Goal: Transaction & Acquisition: Purchase product/service

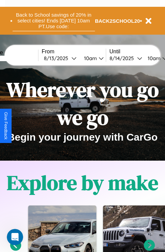
click at [53, 21] on button "Back to School savings of 20% in select cities! Ends [DATE] 10am PT. Use code:" at bounding box center [54, 20] width 82 height 21
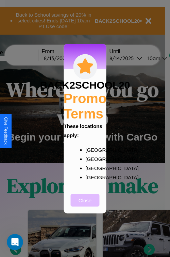
click at [85, 205] on button "Close" at bounding box center [85, 200] width 29 height 13
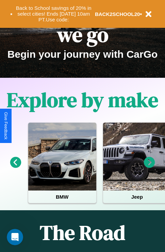
scroll to position [104, 0]
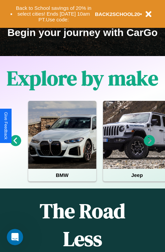
click at [15, 145] on icon at bounding box center [15, 140] width 11 height 11
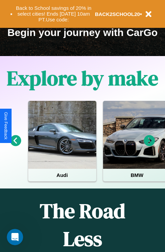
click at [15, 145] on icon at bounding box center [15, 140] width 11 height 11
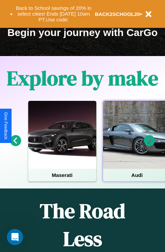
click at [136, 145] on div at bounding box center [137, 135] width 68 height 68
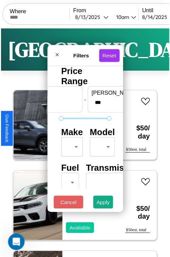
scroll to position [20, 0]
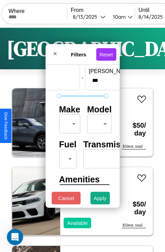
click at [68, 122] on body "CarGo Where From [DATE] 10am Until [DATE] 10am Become a Host Login Sign Up Lond…" at bounding box center [82, 140] width 165 height 280
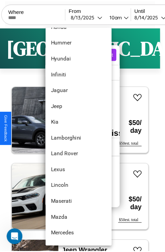
scroll to position [273, 0]
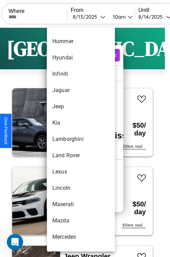
click at [68, 139] on li "Lamborghini" at bounding box center [81, 139] width 68 height 16
type input "**********"
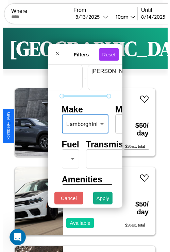
scroll to position [20, 42]
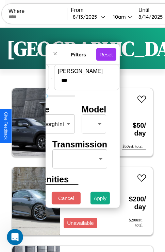
type input "***"
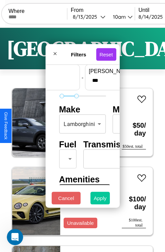
type input "**"
click at [100, 199] on button "Apply" at bounding box center [100, 198] width 20 height 13
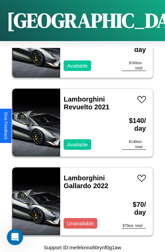
scroll to position [287, 0]
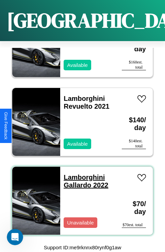
click at [82, 173] on link "Lamborghini Gallardo 2022" at bounding box center [85, 180] width 44 height 15
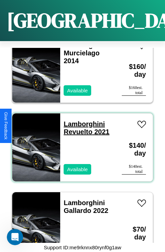
click at [82, 120] on link "Lamborghini Revuelto 2021" at bounding box center [86, 127] width 46 height 15
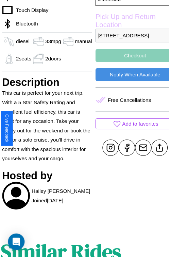
scroll to position [205, 24]
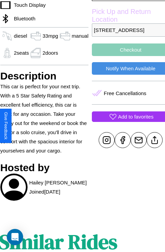
click at [126, 121] on p "Add to favorites" at bounding box center [135, 116] width 35 height 9
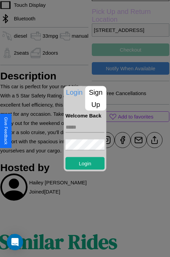
click at [85, 128] on input "text" at bounding box center [84, 126] width 39 height 11
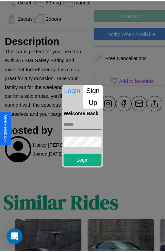
scroll to position [310, 10]
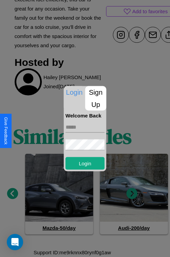
click at [132, 194] on div at bounding box center [85, 128] width 170 height 257
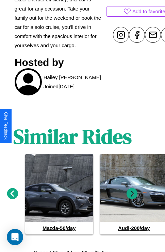
click at [132, 194] on icon at bounding box center [131, 193] width 11 height 11
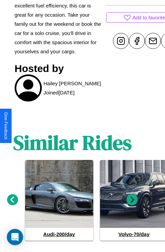
scroll to position [15, 10]
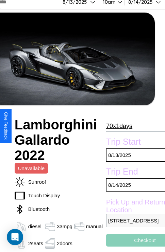
click at [117, 126] on p "70 x 1 days" at bounding box center [119, 125] width 26 height 11
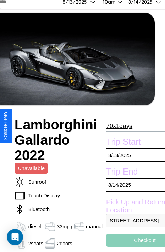
click at [117, 126] on p "70 x 1 days" at bounding box center [119, 125] width 26 height 11
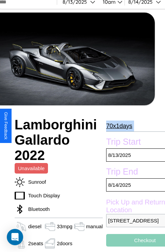
click at [117, 126] on p "70 x 1 days" at bounding box center [119, 125] width 26 height 11
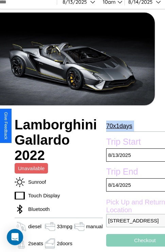
click at [117, 126] on p "70 x 1 days" at bounding box center [119, 125] width 26 height 11
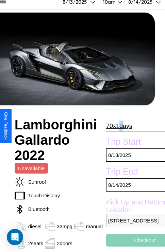
click at [117, 126] on p "70 x 1 days" at bounding box center [119, 125] width 26 height 11
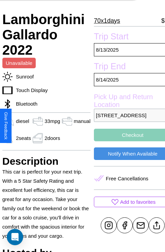
scroll to position [138, 24]
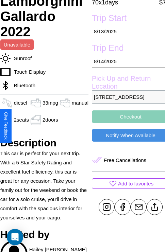
click at [126, 123] on button "Checkout" at bounding box center [130, 116] width 77 height 13
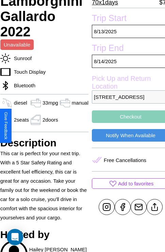
click at [126, 123] on button "Checkout" at bounding box center [130, 116] width 77 height 13
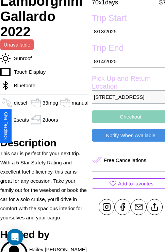
click at [126, 123] on button "Checkout" at bounding box center [130, 116] width 77 height 13
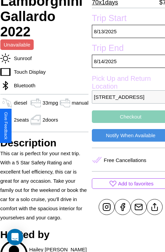
click at [126, 123] on button "Checkout" at bounding box center [130, 116] width 77 height 13
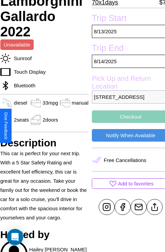
click at [126, 123] on button "Checkout" at bounding box center [130, 116] width 77 height 13
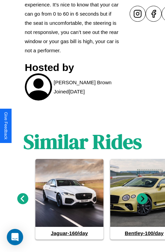
scroll to position [323, 0]
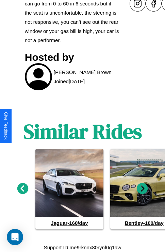
click at [142, 189] on icon at bounding box center [141, 188] width 11 height 11
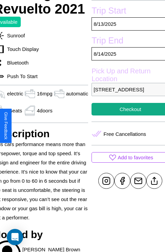
scroll to position [138, 33]
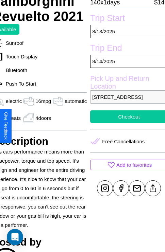
click at [126, 123] on button "Checkout" at bounding box center [128, 116] width 77 height 13
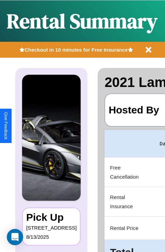
scroll to position [0, 128]
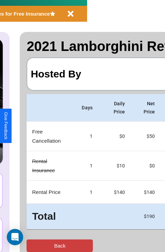
click at [33, 245] on button "Back" at bounding box center [59, 245] width 66 height 13
